Goal: Task Accomplishment & Management: Manage account settings

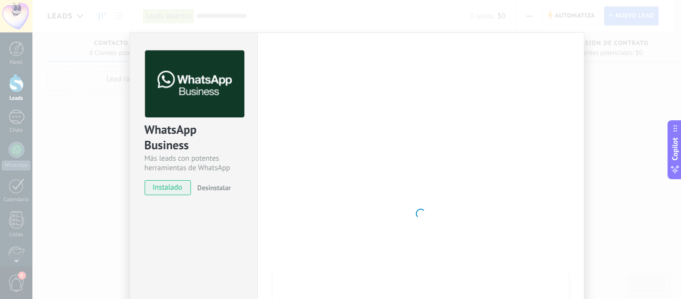
click at [590, 112] on div "WhatsApp Business Más leads con potentes herramientas de WhatsApp instalado Des…" at bounding box center [356, 149] width 648 height 299
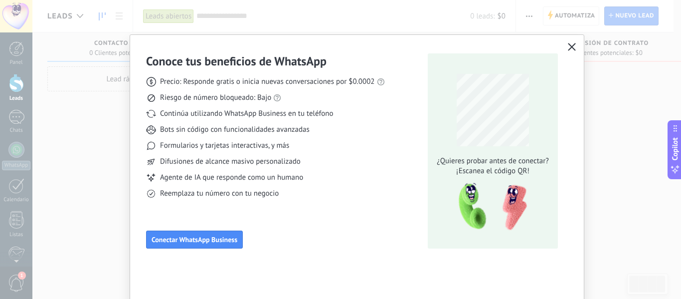
click at [568, 49] on icon "button" at bounding box center [572, 47] width 8 height 8
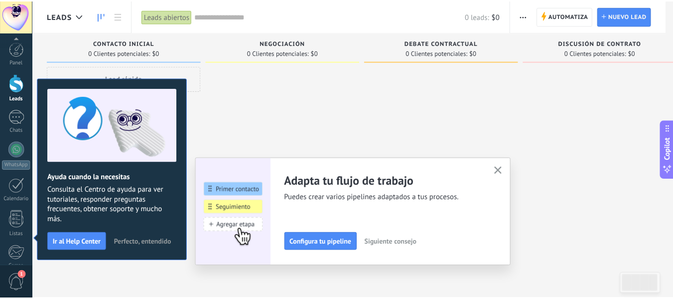
scroll to position [116, 0]
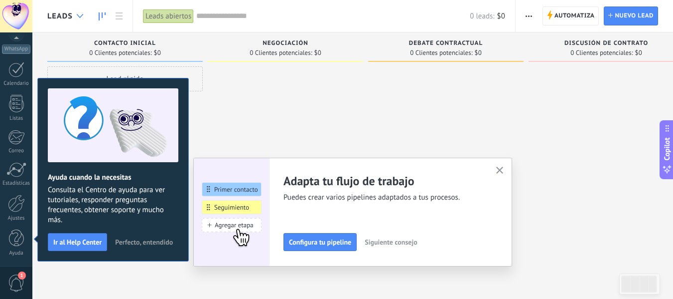
click at [83, 12] on div at bounding box center [80, 15] width 16 height 19
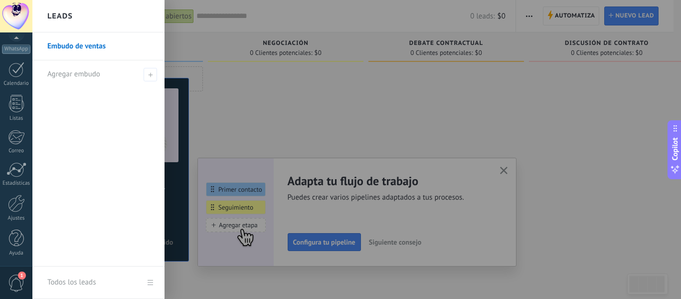
click at [18, 17] on div at bounding box center [16, 16] width 32 height 32
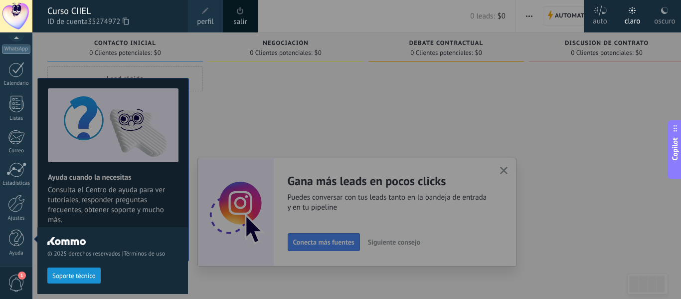
click at [200, 18] on span "perfil" at bounding box center [205, 21] width 16 height 11
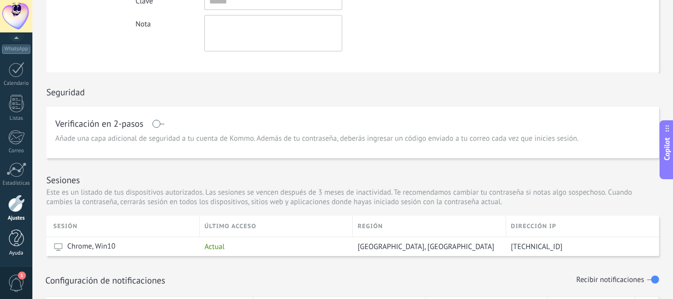
scroll to position [349, 0]
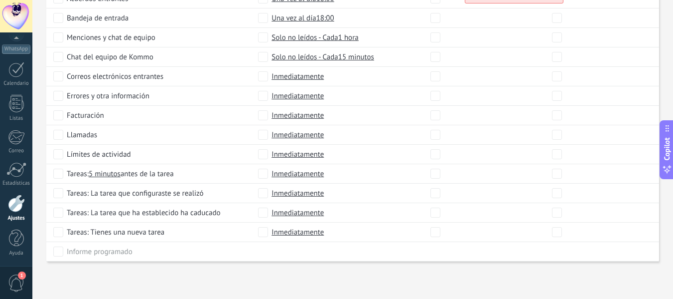
click at [14, 205] on div at bounding box center [16, 202] width 17 height 17
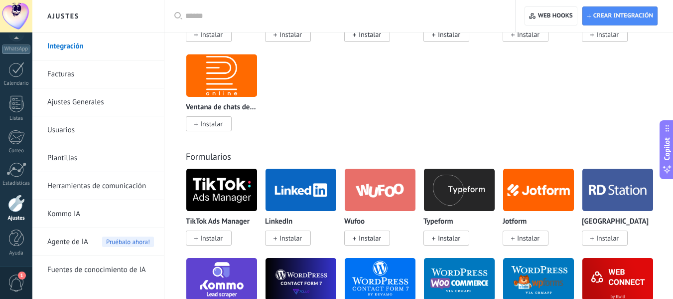
scroll to position [847, 0]
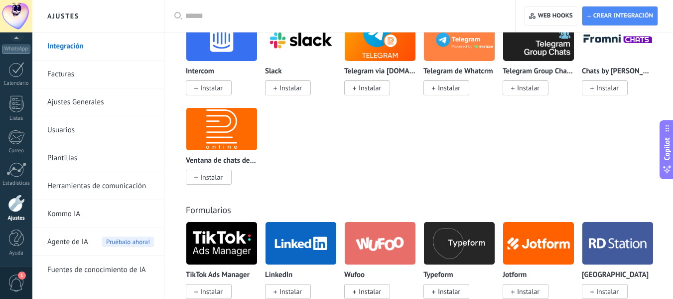
click at [67, 68] on link "Facturas" at bounding box center [100, 74] width 107 height 28
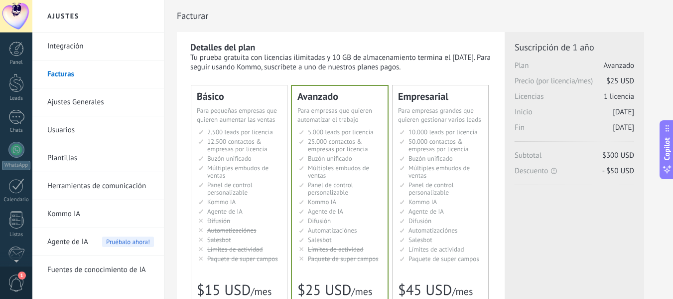
click at [17, 22] on div at bounding box center [16, 16] width 32 height 32
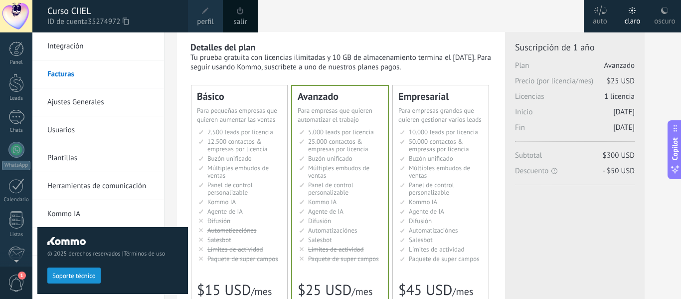
click at [16, 11] on div at bounding box center [16, 16] width 32 height 32
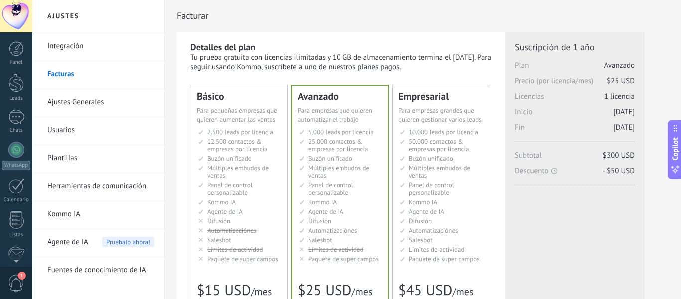
click at [16, 11] on div at bounding box center [16, 16] width 32 height 32
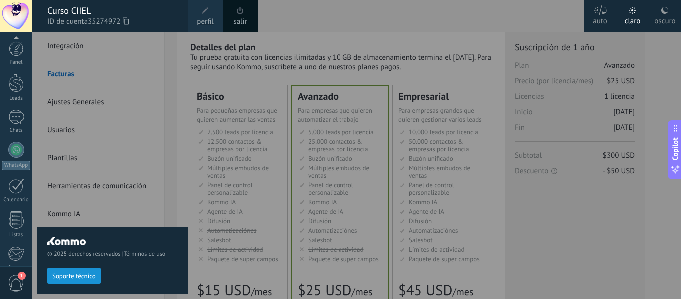
scroll to position [116, 0]
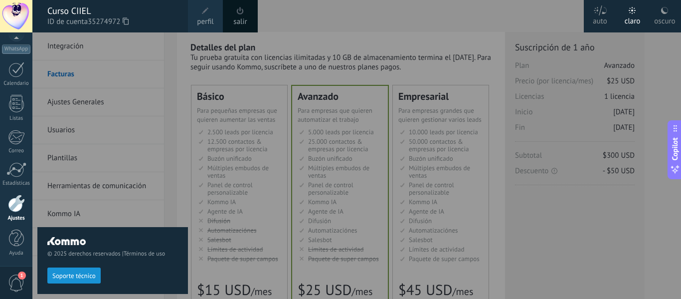
click at [88, 15] on div "Curso CIIEL" at bounding box center [112, 10] width 131 height 11
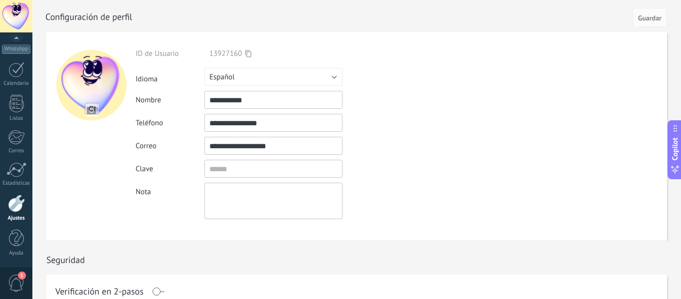
click at [291, 241] on div "Seguridad" at bounding box center [356, 257] width 621 height 34
click at [93, 230] on div at bounding box center [90, 136] width 89 height 208
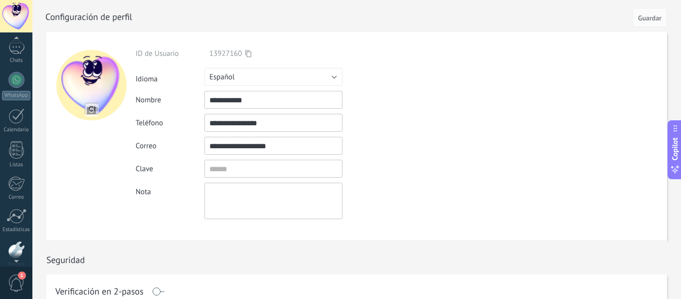
scroll to position [49, 0]
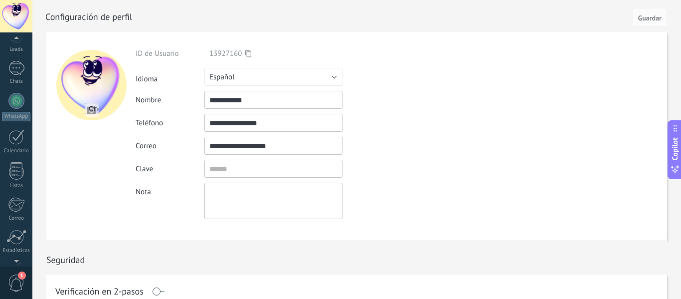
click at [19, 17] on div at bounding box center [16, 16] width 32 height 32
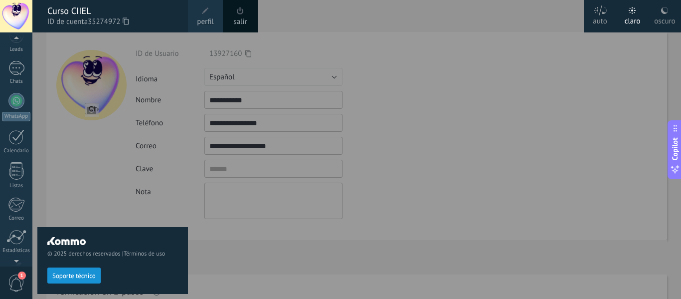
click at [101, 22] on span "35274972" at bounding box center [108, 21] width 41 height 11
click at [198, 18] on span "perfil" at bounding box center [205, 21] width 16 height 11
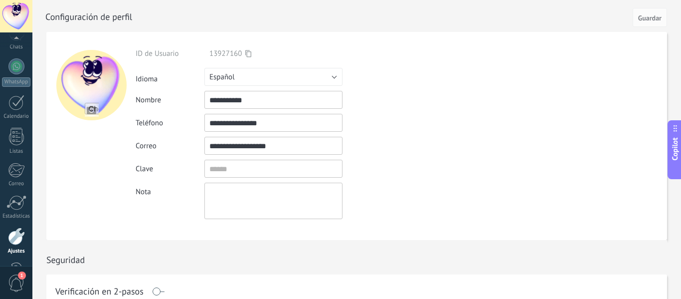
scroll to position [116, 0]
click at [17, 278] on span "1" at bounding box center [16, 282] width 17 height 17
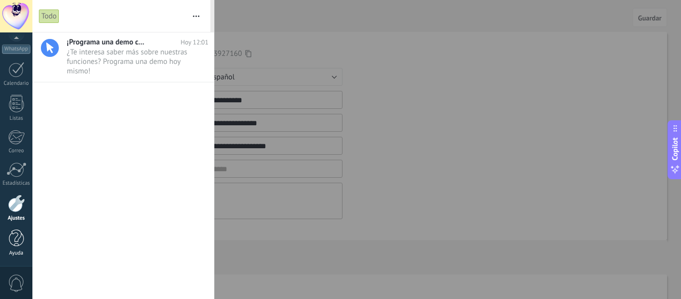
click at [14, 243] on div at bounding box center [16, 237] width 15 height 17
